Goal: Navigation & Orientation: Find specific page/section

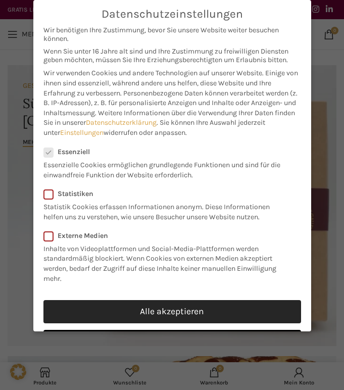
click at [160, 315] on link "Alle akzeptieren" at bounding box center [172, 311] width 258 height 23
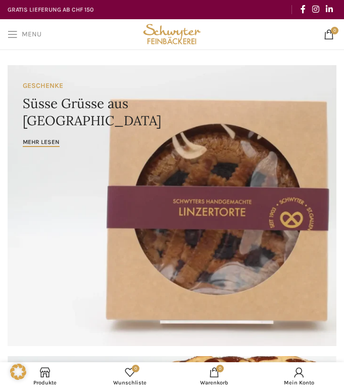
click at [14, 36] on span "Open mobile menu" at bounding box center [13, 34] width 10 height 10
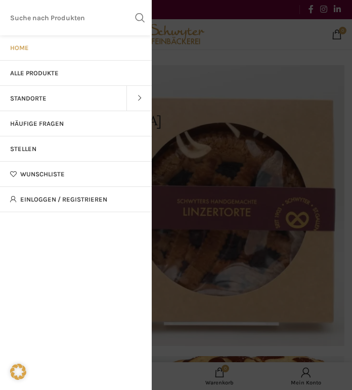
click at [239, 295] on div at bounding box center [176, 157] width 352 height 466
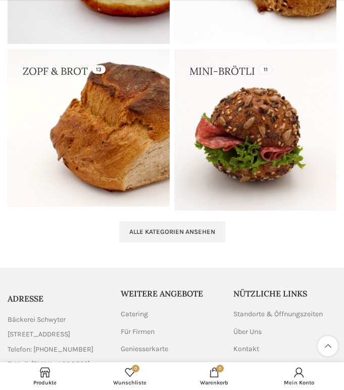
scroll to position [2777, 0]
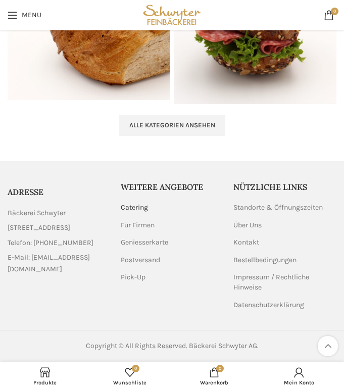
click at [136, 208] on link "Catering" at bounding box center [135, 208] width 28 height 10
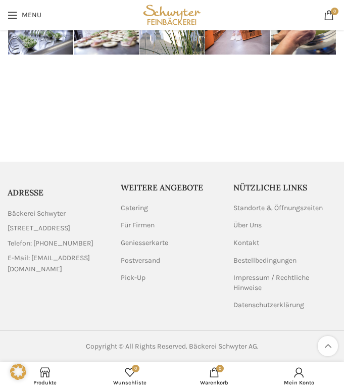
scroll to position [1566, 0]
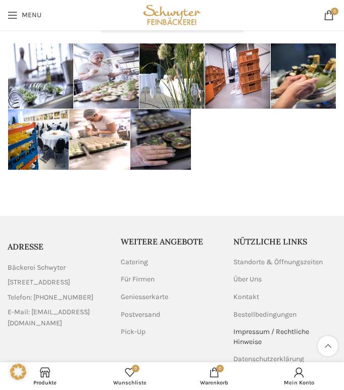
click at [248, 332] on link "Impressum / Rechtliche Hinweise" at bounding box center [284, 337] width 103 height 20
